Goal: Task Accomplishment & Management: Complete application form

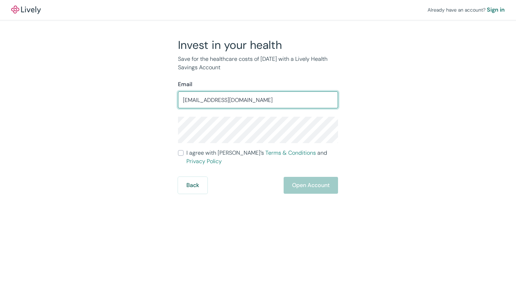
type input "[EMAIL_ADDRESS][DOMAIN_NAME]"
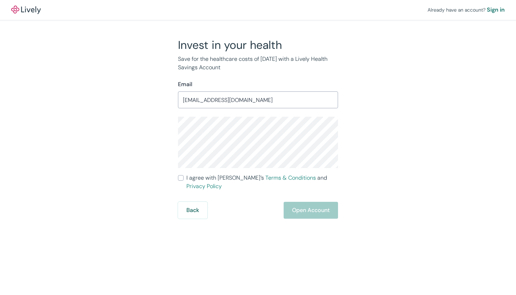
click at [182, 178] on input "I agree with Lively’s Terms & Conditions and Privacy Policy" at bounding box center [181, 178] width 6 height 6
checkbox input "true"
click at [316, 202] on button "Open Account" at bounding box center [311, 210] width 54 height 17
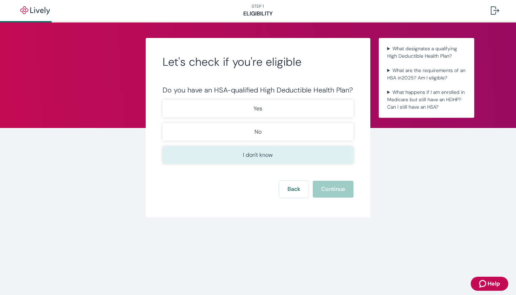
click at [257, 154] on p "I don't know" at bounding box center [258, 155] width 30 height 8
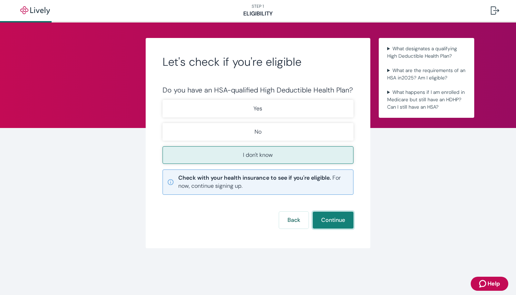
click at [337, 220] on button "Continue" at bounding box center [333, 219] width 41 height 17
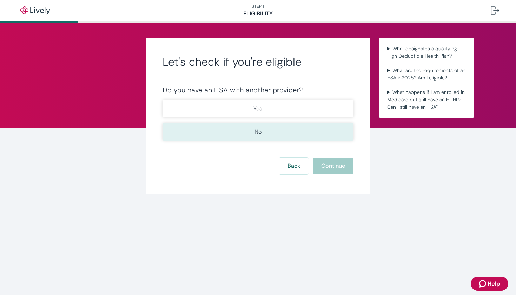
click at [258, 130] on p "No" at bounding box center [258, 132] width 7 height 8
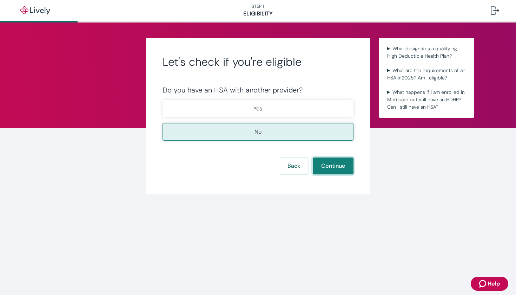
click at [329, 168] on button "Continue" at bounding box center [333, 165] width 41 height 17
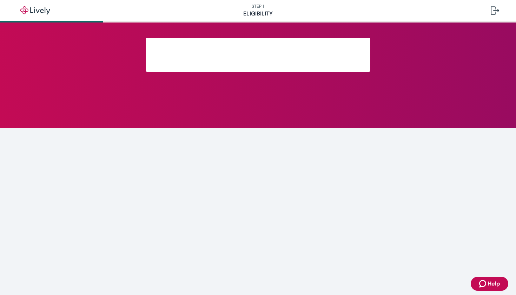
scroll to position [102, 0]
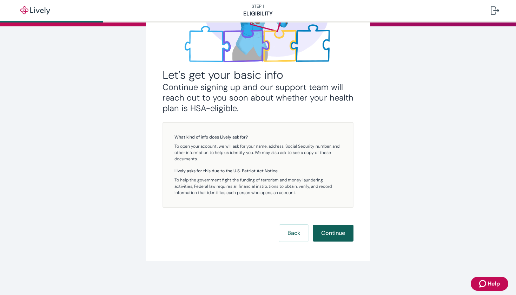
click at [333, 232] on button "Continue" at bounding box center [333, 232] width 41 height 17
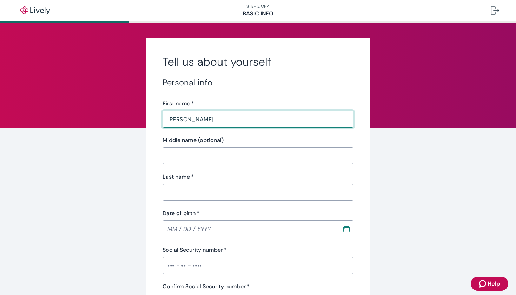
type input "[PERSON_NAME]"
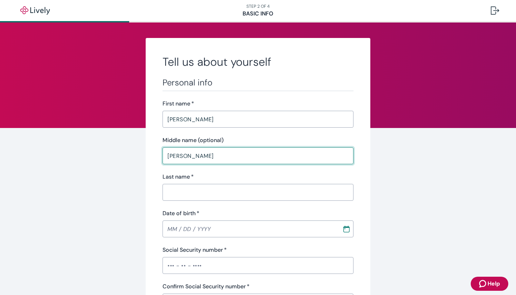
type input "[PERSON_NAME]"
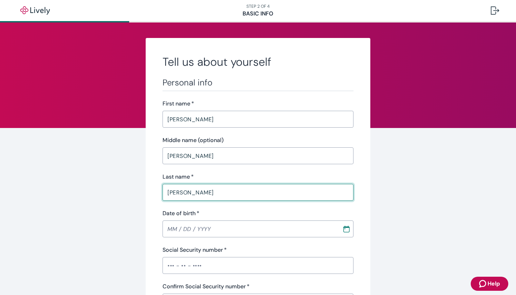
type input "[PERSON_NAME]"
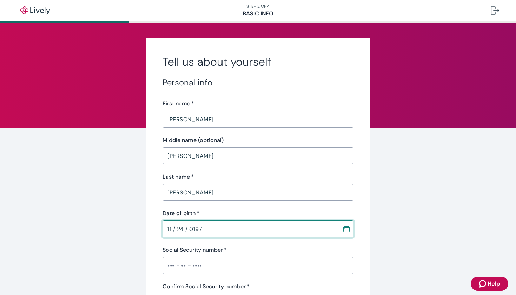
type input "[DATE]"
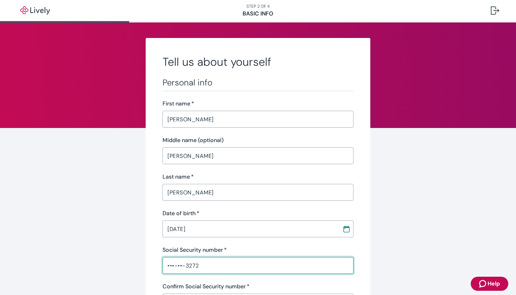
type input "•••-••-3272"
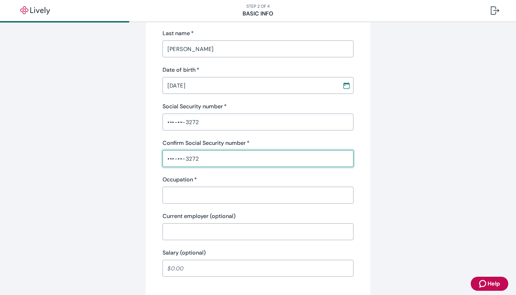
type input "•••-••-3272"
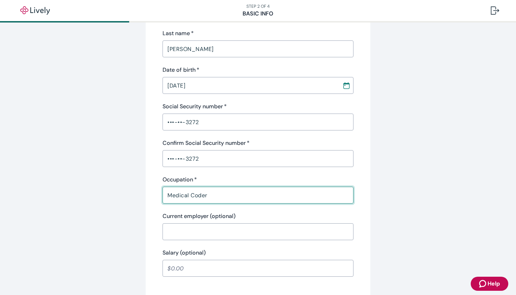
type input "Medical Coder"
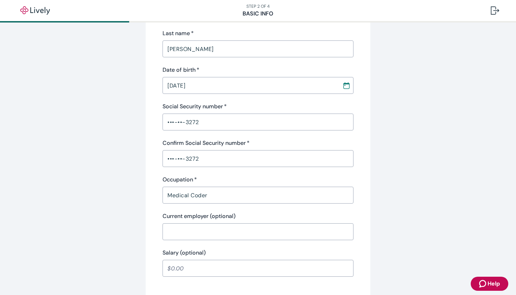
scroll to position [320, 0]
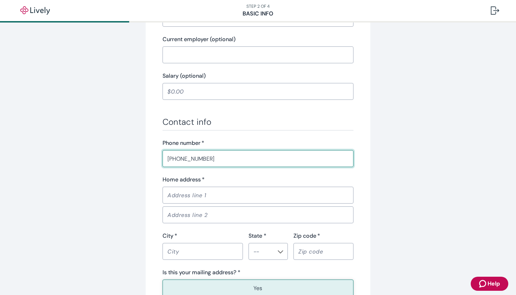
type input "[PHONE_NUMBER]"
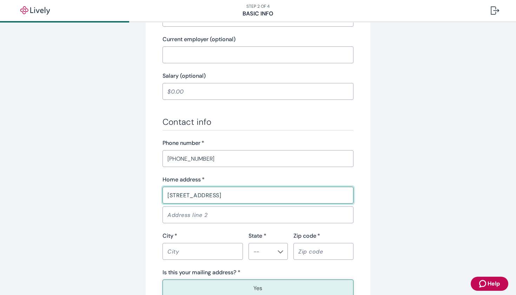
type input "[STREET_ADDRESS]"
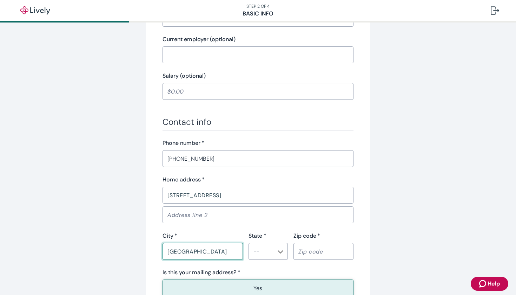
type input "[GEOGRAPHIC_DATA]"
type input "a"
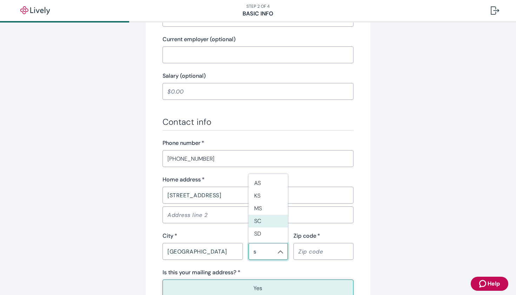
type input "SC"
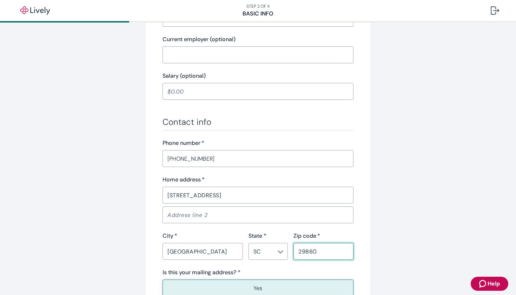
type input "29860"
click at [265, 285] on button "Yes" at bounding box center [258, 288] width 191 height 18
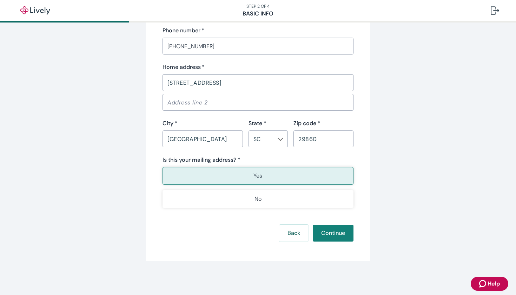
scroll to position [432, 0]
click at [338, 233] on button "Continue" at bounding box center [333, 232] width 41 height 17
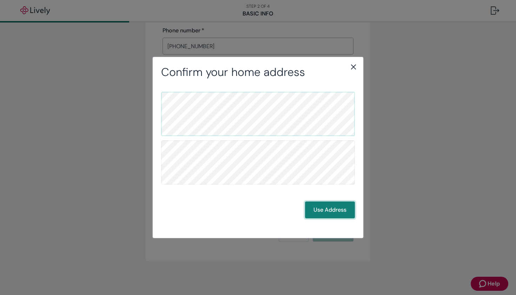
click at [327, 208] on button "Use Address" at bounding box center [330, 209] width 50 height 17
click at [332, 209] on button "Use Address" at bounding box center [330, 209] width 50 height 17
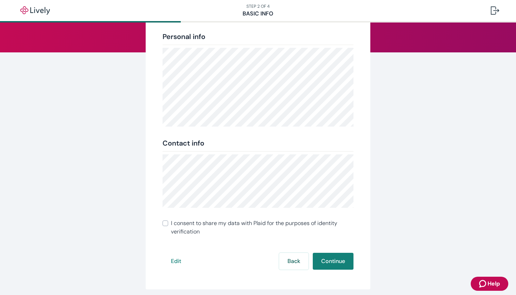
scroll to position [75, 0]
click at [166, 223] on input "I consent to share my data with Plaid for the purposes of identity verification" at bounding box center [166, 224] width 6 height 6
checkbox input "true"
click at [336, 259] on button "Continue" at bounding box center [333, 261] width 41 height 17
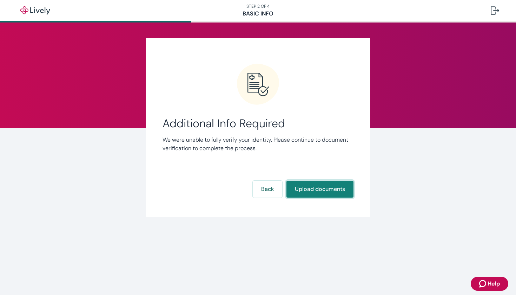
click at [322, 188] on button "Upload documents" at bounding box center [320, 189] width 67 height 17
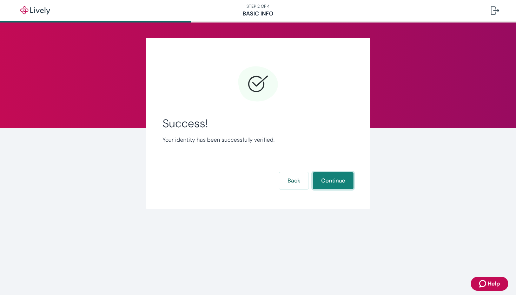
click at [328, 179] on button "Continue" at bounding box center [333, 180] width 41 height 17
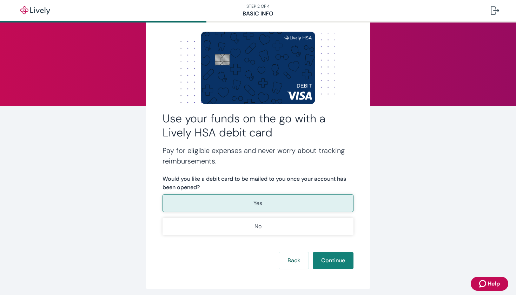
scroll to position [20, 0]
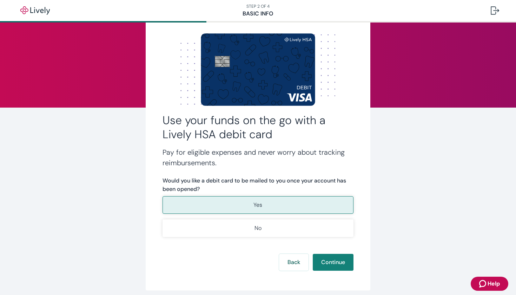
click at [260, 204] on p "Yes" at bounding box center [258, 205] width 9 height 8
click at [337, 260] on button "Continue" at bounding box center [333, 262] width 41 height 17
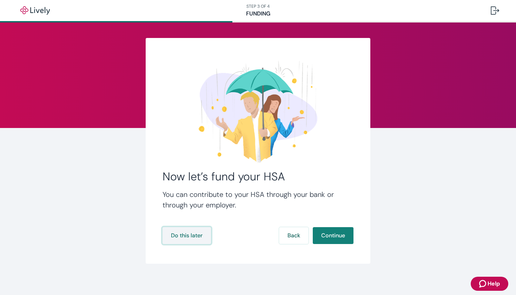
click at [194, 234] on button "Do this later" at bounding box center [187, 235] width 48 height 17
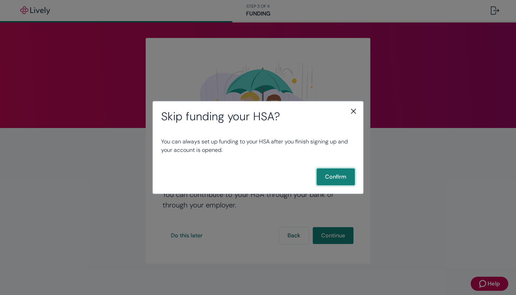
click at [334, 176] on button "Confirm" at bounding box center [336, 176] width 38 height 17
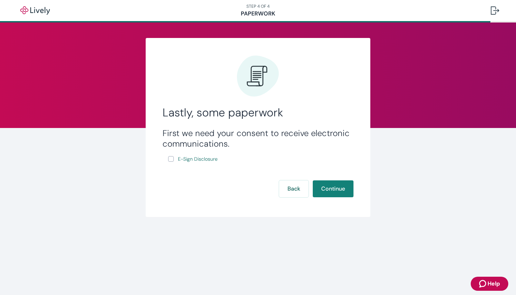
click at [171, 160] on input "E-Sign Disclosure" at bounding box center [171, 159] width 6 height 6
checkbox input "true"
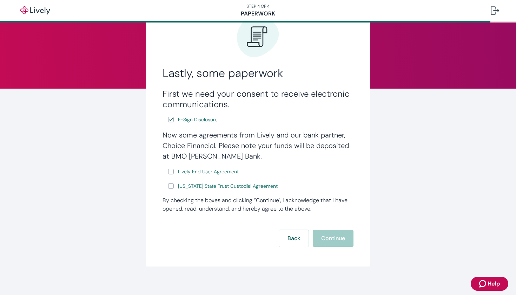
scroll to position [41, 0]
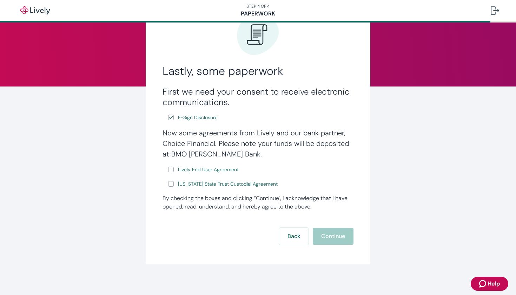
click at [171, 168] on input "Lively End User Agreement" at bounding box center [171, 169] width 6 height 6
checkbox input "true"
click at [171, 183] on input "[US_STATE] State Trust Custodial Agreement" at bounding box center [171, 184] width 6 height 6
checkbox input "true"
click at [335, 235] on button "Continue" at bounding box center [333, 236] width 41 height 17
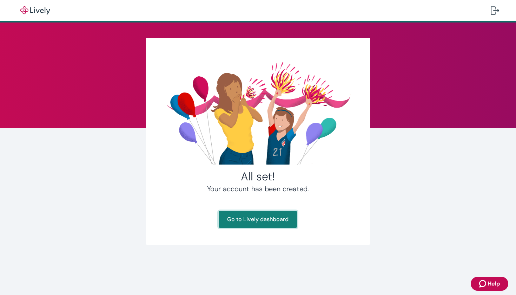
click at [254, 220] on link "Go to Lively dashboard" at bounding box center [258, 219] width 78 height 17
